Goal: Transaction & Acquisition: Purchase product/service

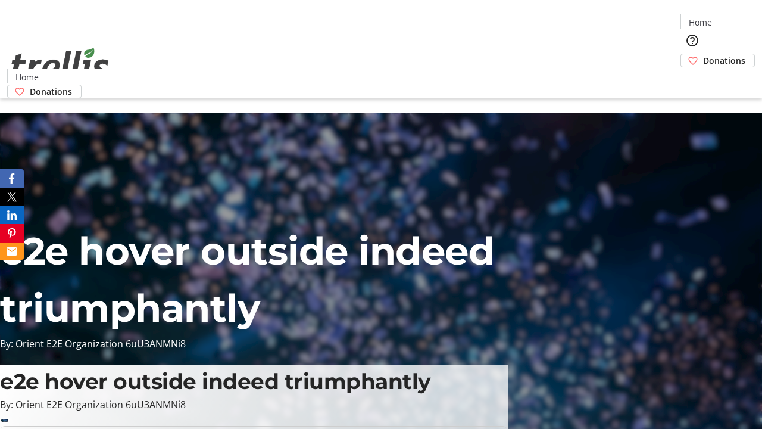
click at [703, 54] on span "Donations" at bounding box center [724, 60] width 42 height 13
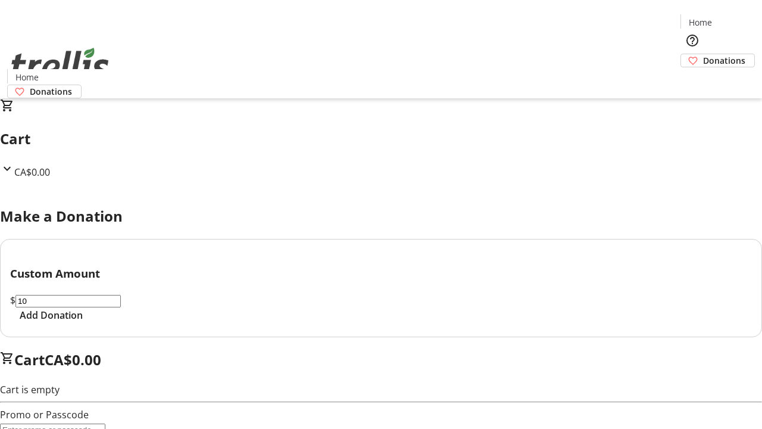
click at [83, 322] on span "Add Donation" at bounding box center [51, 315] width 63 height 14
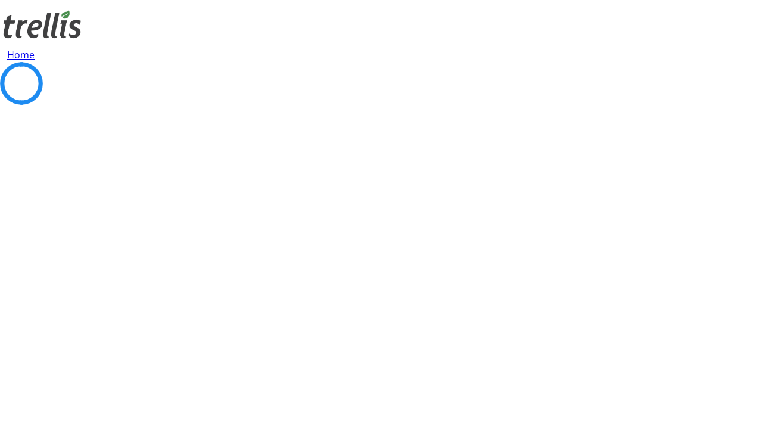
select select "CA"
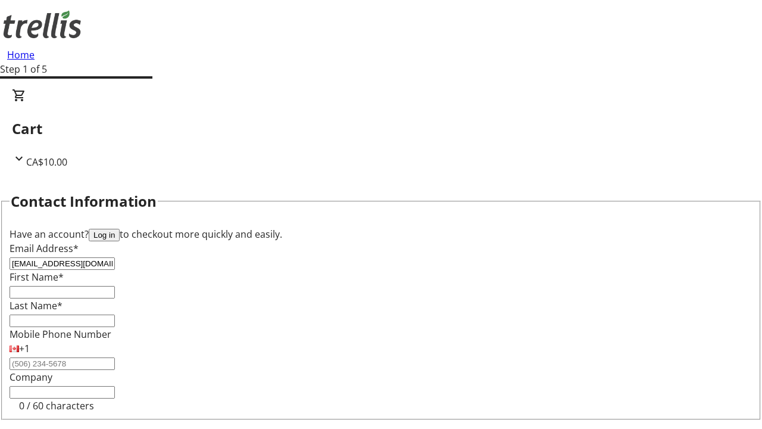
type input "[EMAIL_ADDRESS][DOMAIN_NAME]"
type input "[PERSON_NAME]"
type input "[STREET_ADDRESS][PERSON_NAME]"
type input "Kelowna"
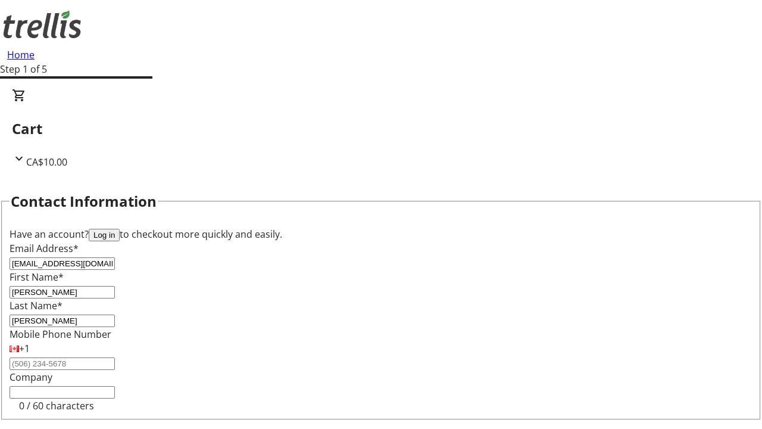
select select "BC"
type input "Kelowna"
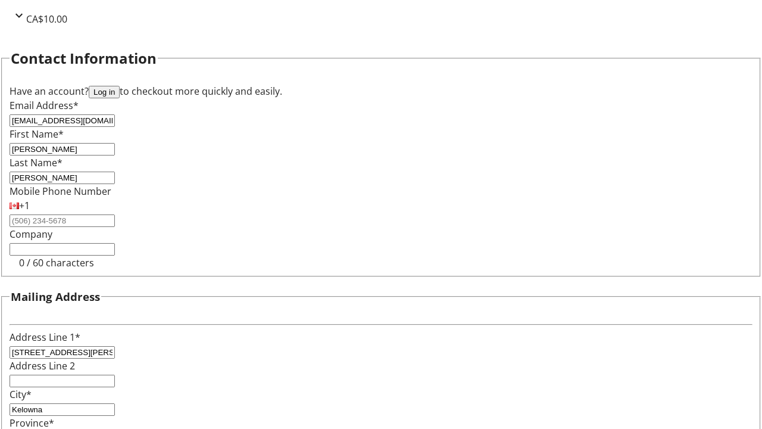
type input "V1Y 0C2"
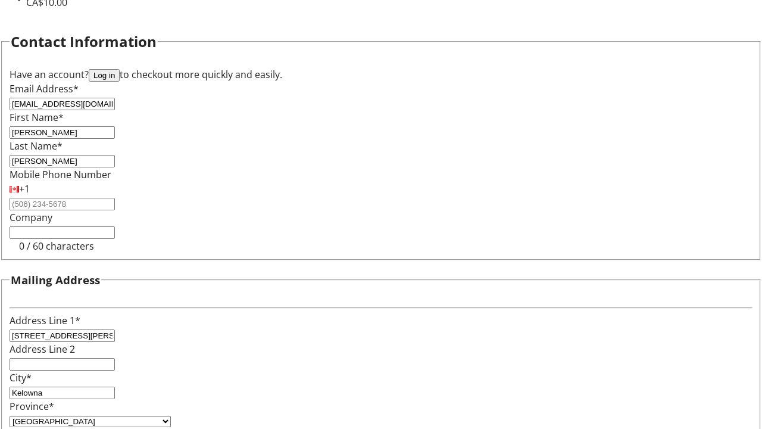
scroll to position [0, 0]
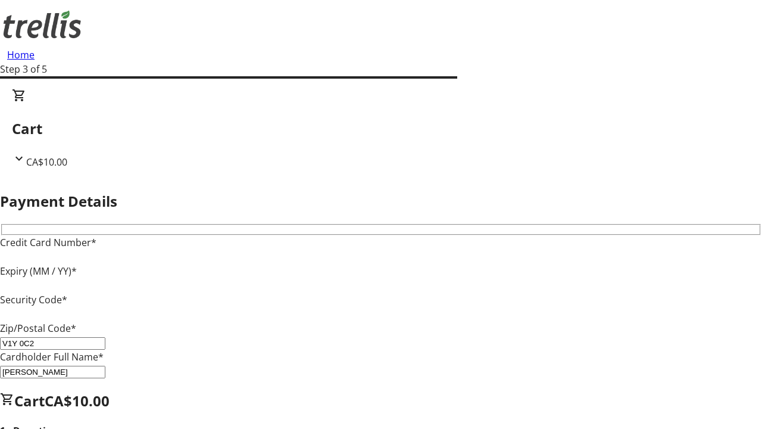
type input "V1Y 0C2"
